Goal: Find specific page/section: Find specific page/section

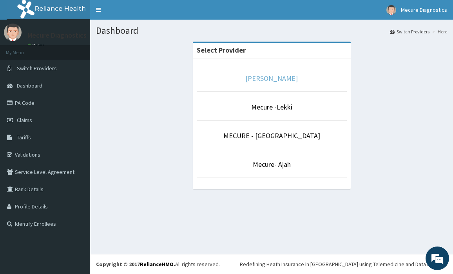
click at [269, 79] on link "[PERSON_NAME]" at bounding box center [271, 78] width 53 height 9
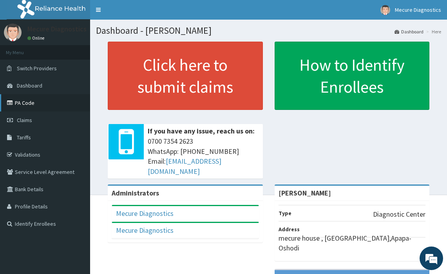
click at [25, 100] on link "PA Code" at bounding box center [45, 102] width 90 height 17
